Goal: Task Accomplishment & Management: Use online tool/utility

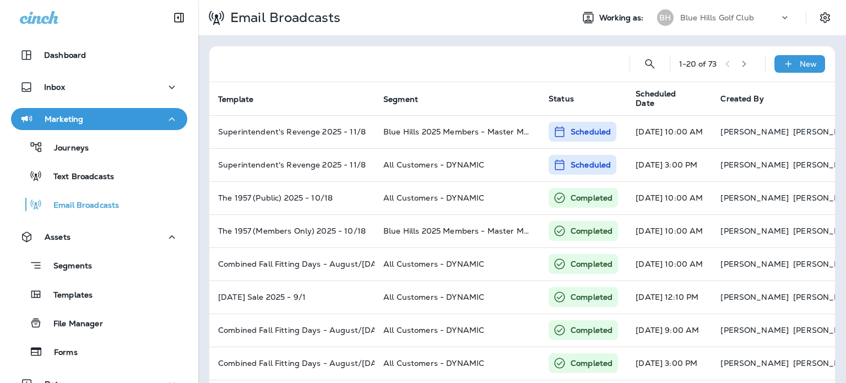
click at [689, 21] on p "Blue Hills Golf Club" at bounding box center [717, 17] width 74 height 9
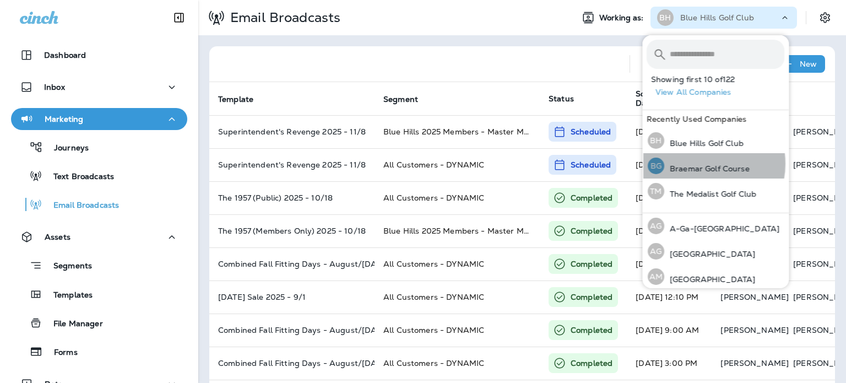
click at [703, 164] on p "Braemar Golf Course" at bounding box center [706, 168] width 85 height 9
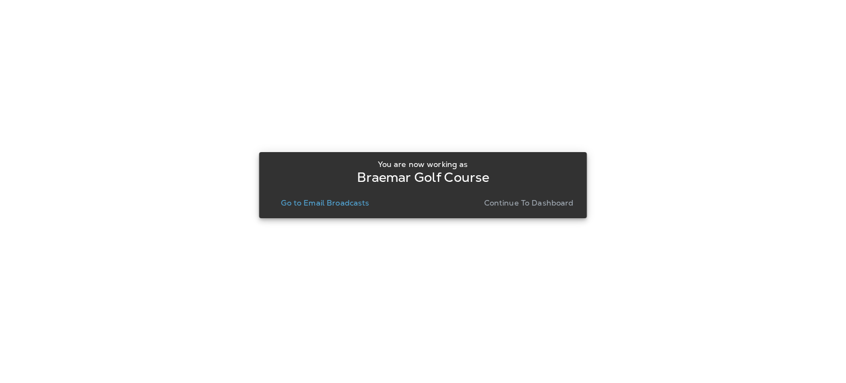
click at [547, 200] on p "Continue to Dashboard" at bounding box center [529, 202] width 90 height 9
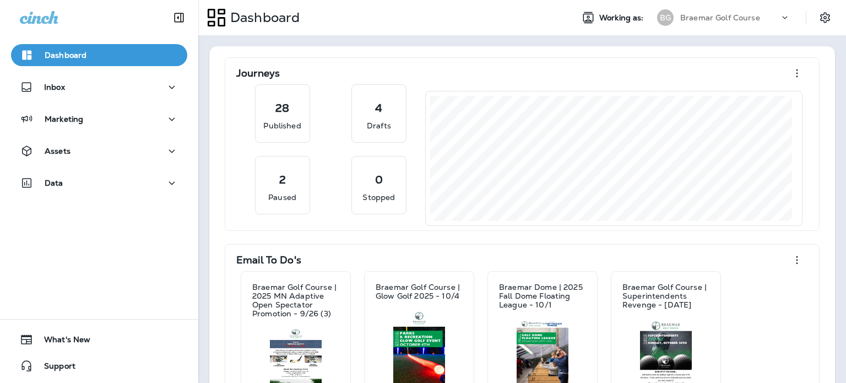
click at [295, 296] on p "Braemar Golf Course | 2025 MN Adaptive Open Spectator Promotion - 9/26 (3)" at bounding box center [295, 300] width 87 height 35
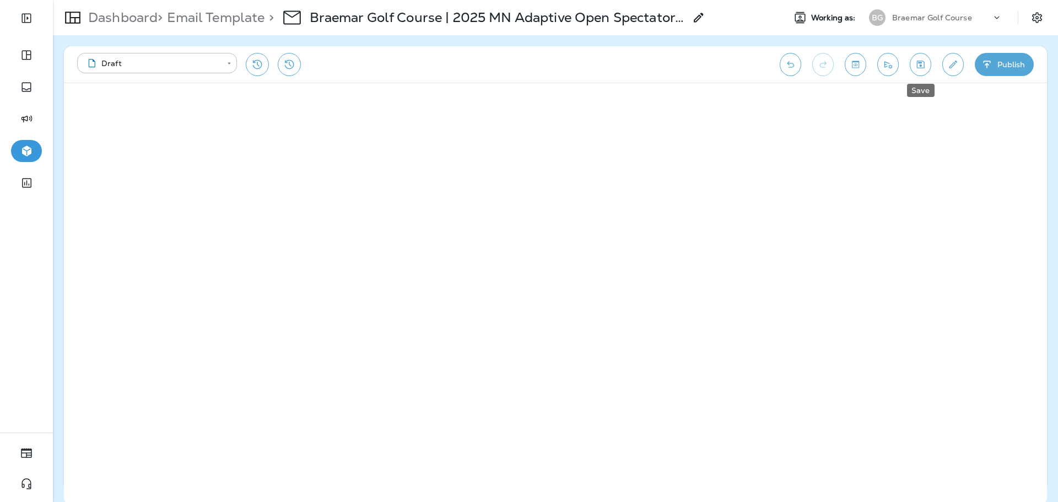
click at [845, 66] on icon "Save" at bounding box center [920, 64] width 12 height 11
click at [845, 60] on button "Publish" at bounding box center [1003, 64] width 59 height 23
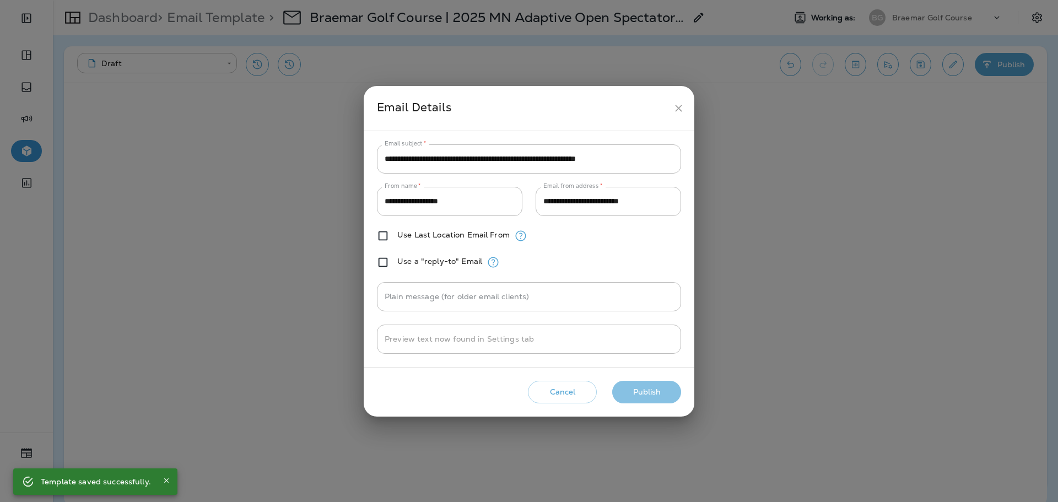
click at [639, 382] on button "Publish" at bounding box center [646, 392] width 69 height 23
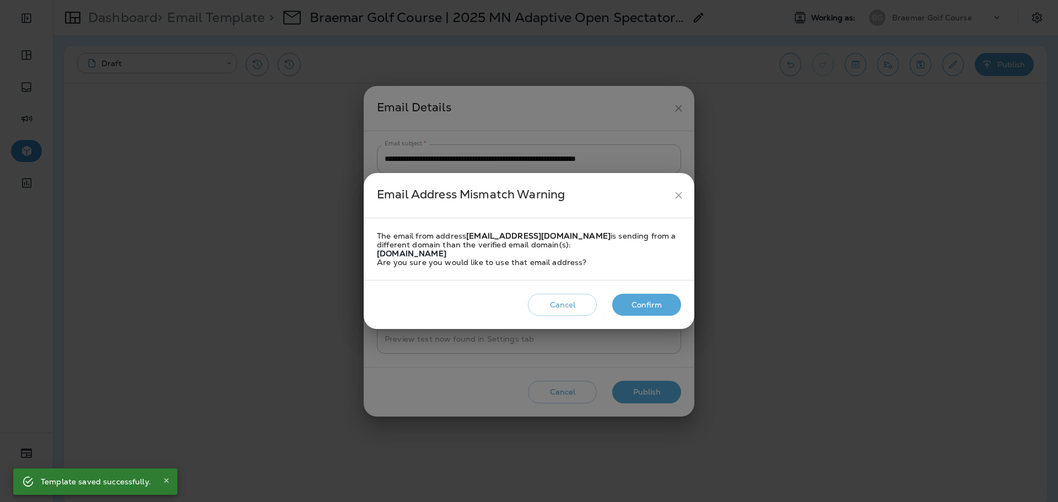
click at [654, 297] on button "Confirm" at bounding box center [646, 305] width 69 height 23
